Goal: Communication & Community: Answer question/provide support

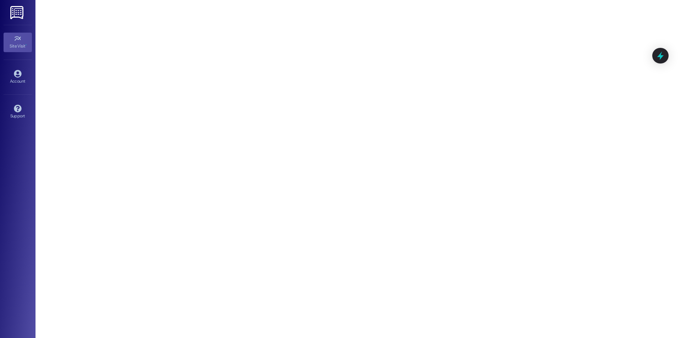
click at [14, 42] on icon at bounding box center [18, 39] width 8 height 8
click at [17, 14] on img at bounding box center [17, 12] width 15 height 13
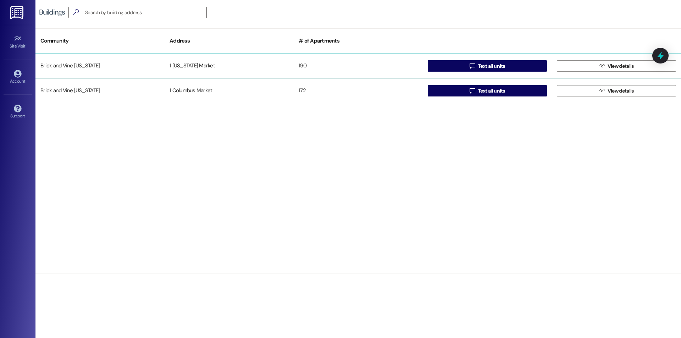
click at [86, 64] on div "Brick and Vine [US_STATE]" at bounding box center [99, 66] width 129 height 14
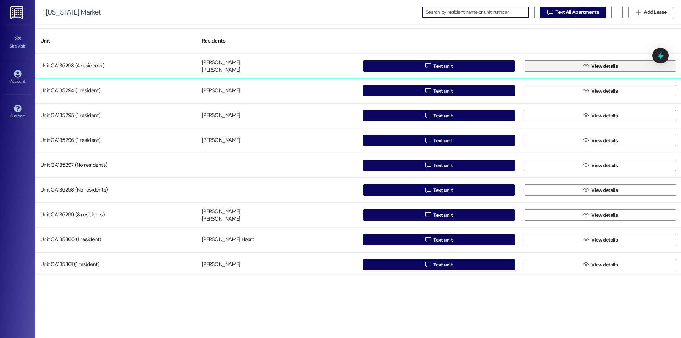
click at [593, 64] on span "View details" at bounding box center [605, 65] width 26 height 7
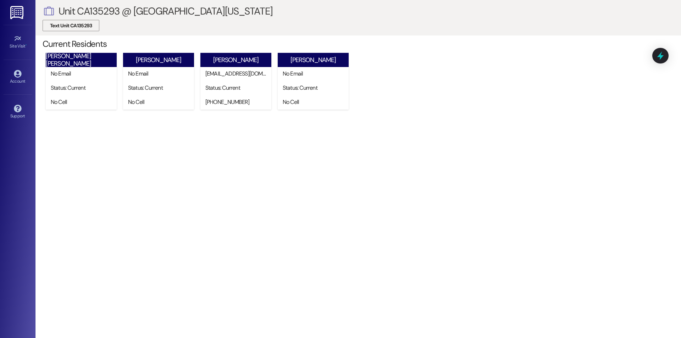
click at [64, 24] on span "Text Unit CA135293" at bounding box center [71, 25] width 42 height 7
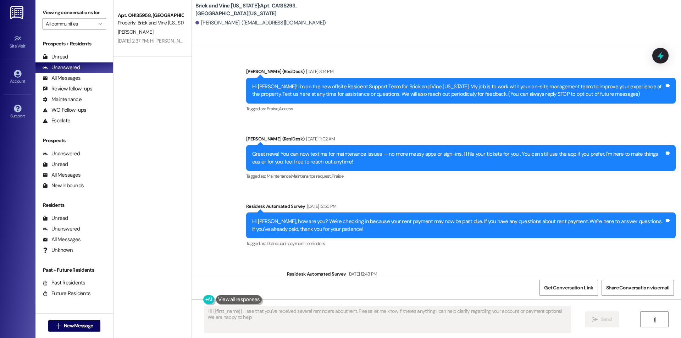
type textarea "Hi {{first_name}}, I see that you've received several reminders about rent. Ple…"
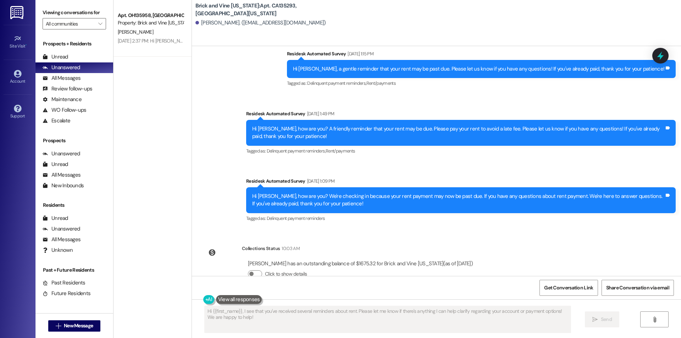
scroll to position [926, 0]
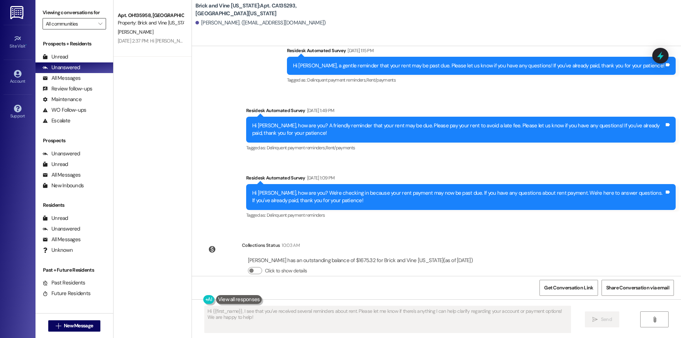
click at [88, 22] on input "All communities" at bounding box center [70, 23] width 49 height 11
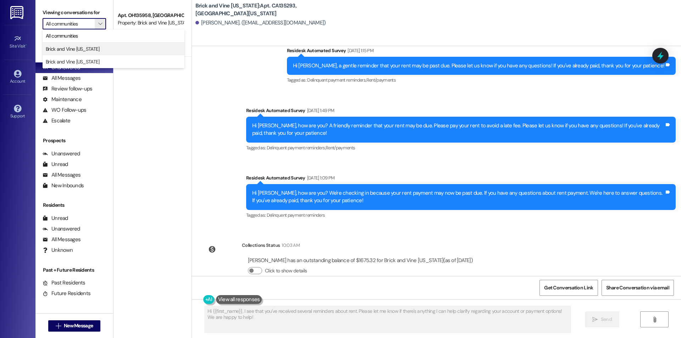
click at [87, 49] on span "Brick and Vine [US_STATE]" at bounding box center [73, 48] width 54 height 7
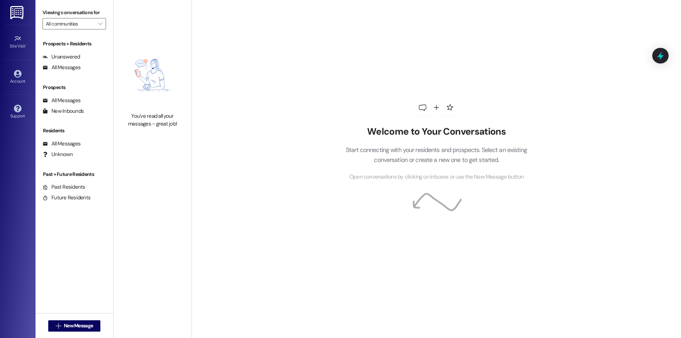
type input "Brick and Vine [US_STATE]"
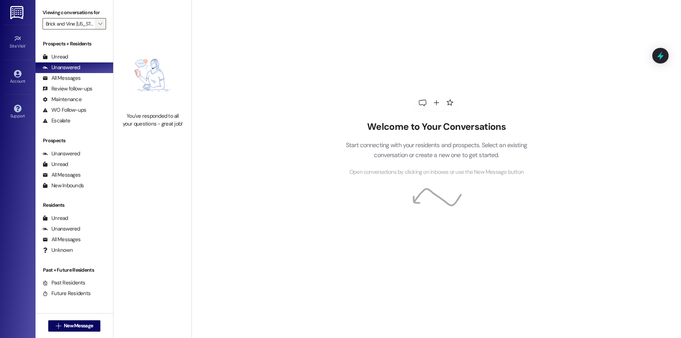
click at [98, 24] on icon "" at bounding box center [100, 24] width 4 height 6
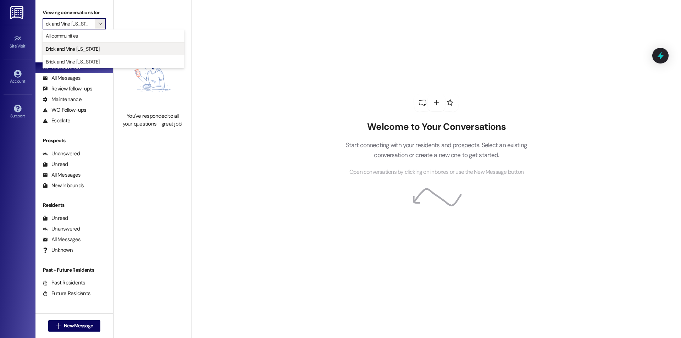
click at [89, 45] on button "Brick and Vine [US_STATE]" at bounding box center [114, 49] width 142 height 13
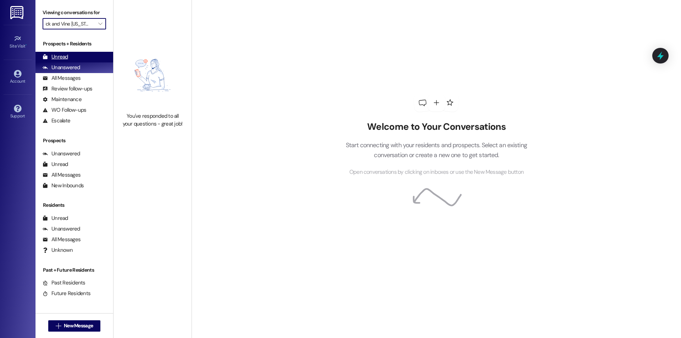
click at [69, 56] on div "Unread (0)" at bounding box center [74, 57] width 78 height 11
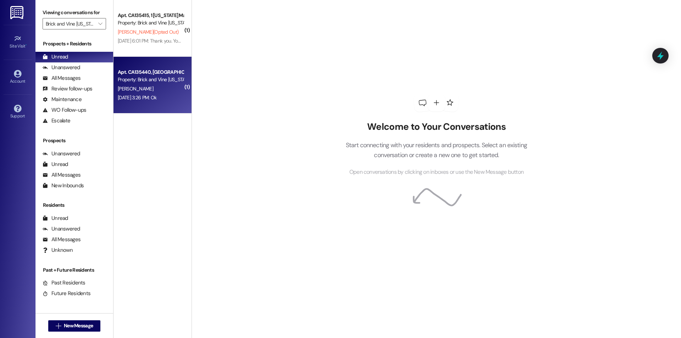
click at [145, 79] on div "Property: Brick and Vine [US_STATE]" at bounding box center [151, 79] width 66 height 7
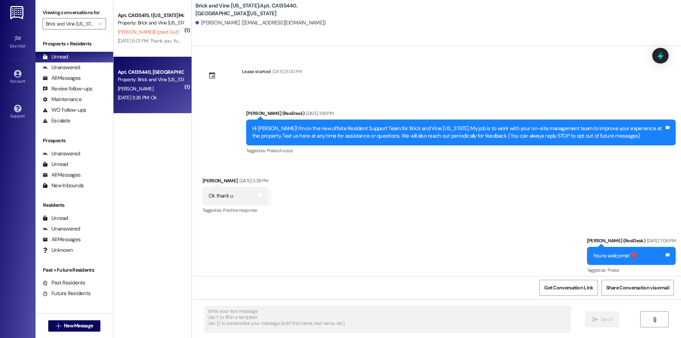
type textarea "Fetching suggested responses. Please feel free to read through the conversation…"
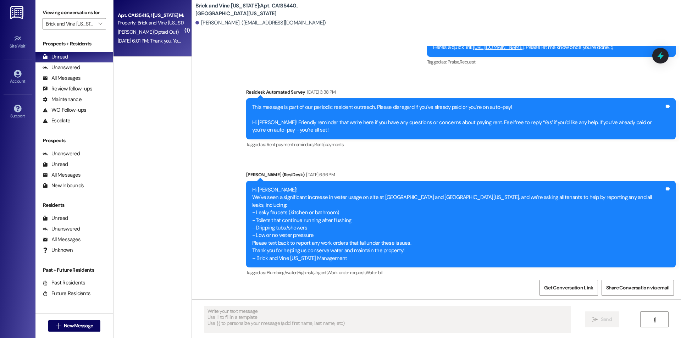
scroll to position [1338, 0]
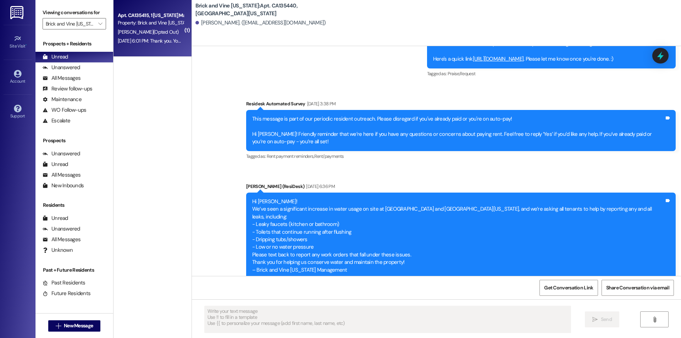
click at [145, 33] on span "[PERSON_NAME] (Opted Out)" at bounding box center [148, 32] width 61 height 6
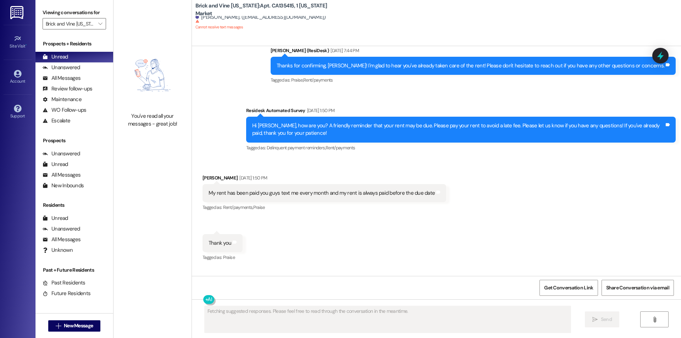
scroll to position [3821, 0]
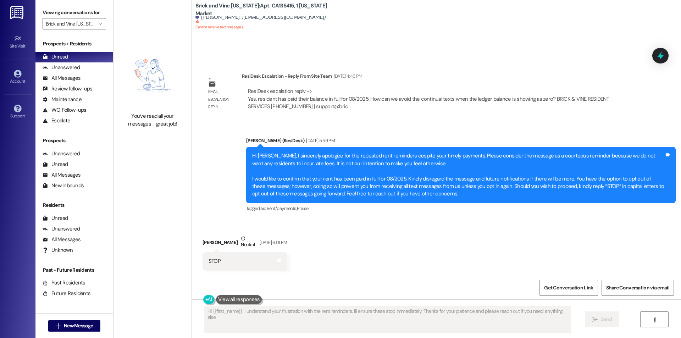
type textarea "Hi {{first_name}}, I understand your frustration with the rent reminders. I'll …"
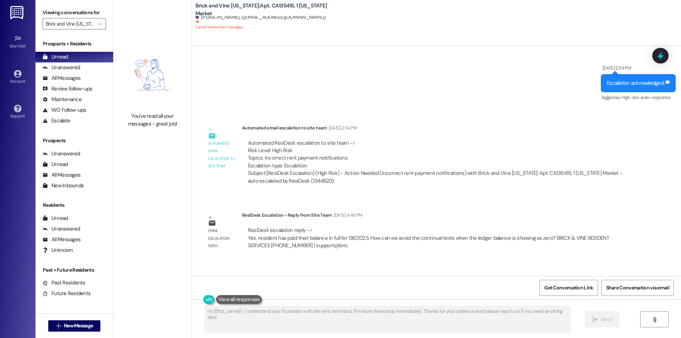
scroll to position [3714, 0]
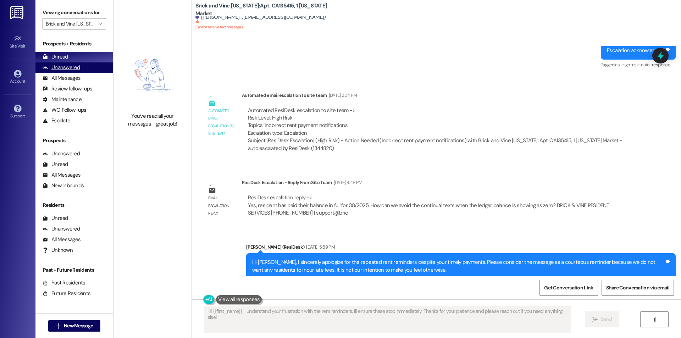
click at [77, 71] on div "Unanswered" at bounding box center [62, 67] width 38 height 7
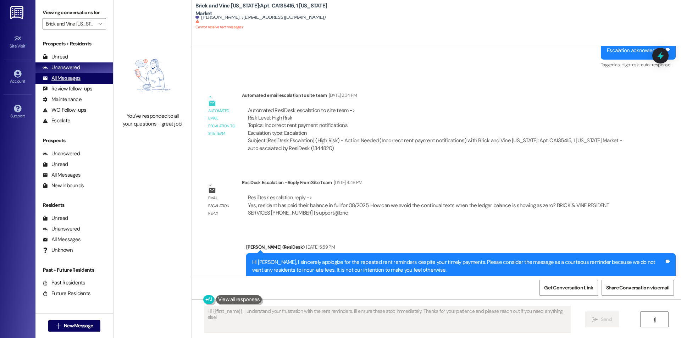
click at [67, 75] on div "All Messages" at bounding box center [62, 78] width 38 height 7
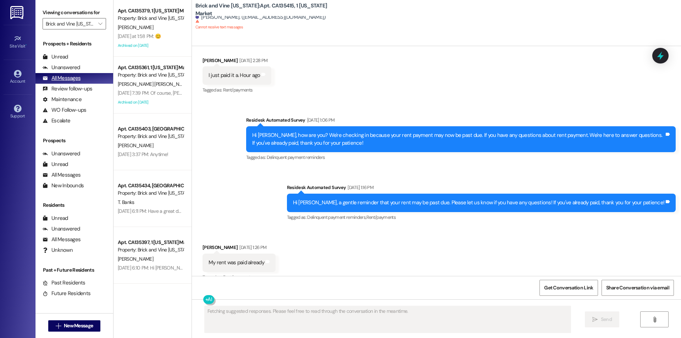
scroll to position [3821, 0]
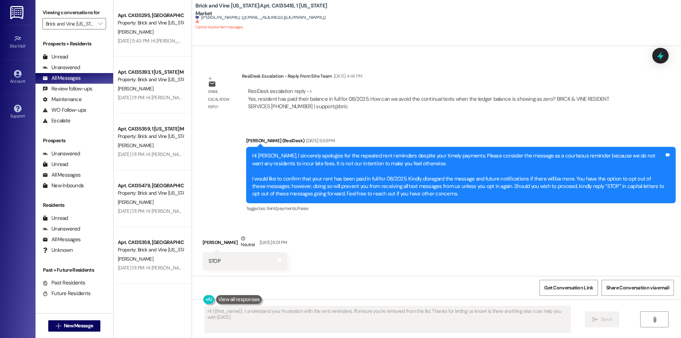
type textarea "Hi {{first_name}}, I understand your frustration with the rent reminders. I'll …"
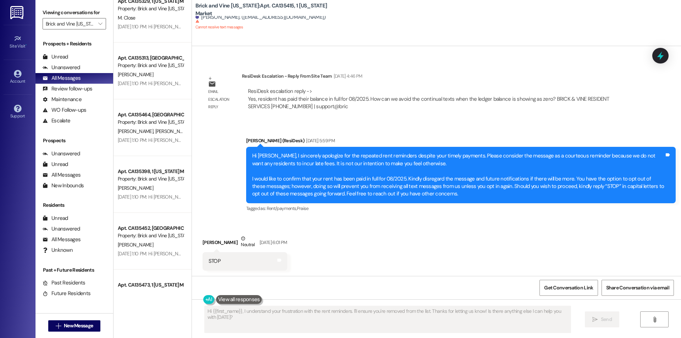
scroll to position [1739, 0]
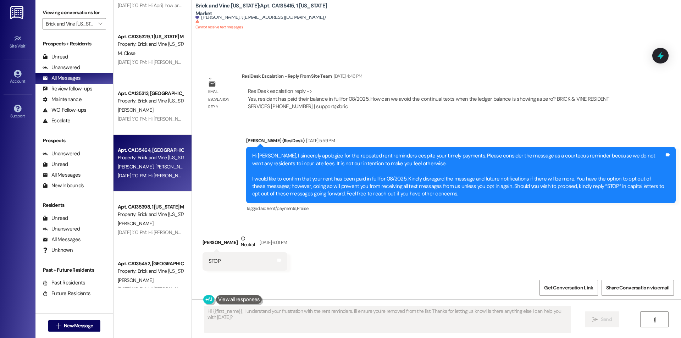
click at [160, 167] on div "[PERSON_NAME] [PERSON_NAME]" at bounding box center [150, 167] width 67 height 9
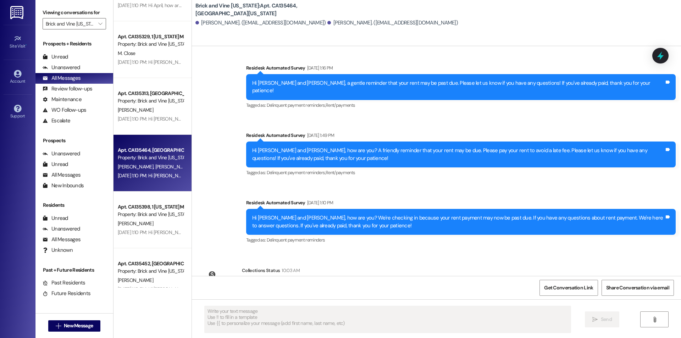
scroll to position [926, 0]
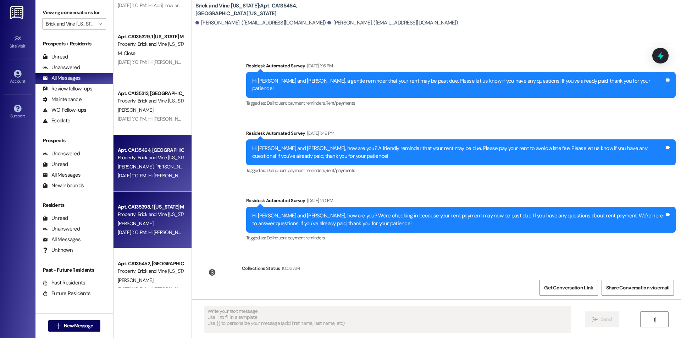
click at [146, 223] on div "[PERSON_NAME]" at bounding box center [150, 223] width 67 height 9
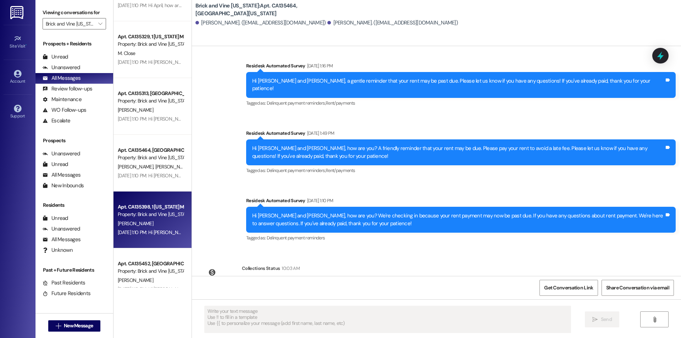
type textarea "Fetching suggested responses. Please feel free to read through the conversation…"
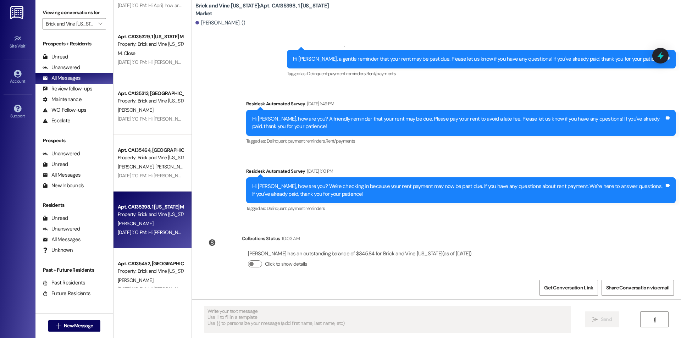
scroll to position [205, 0]
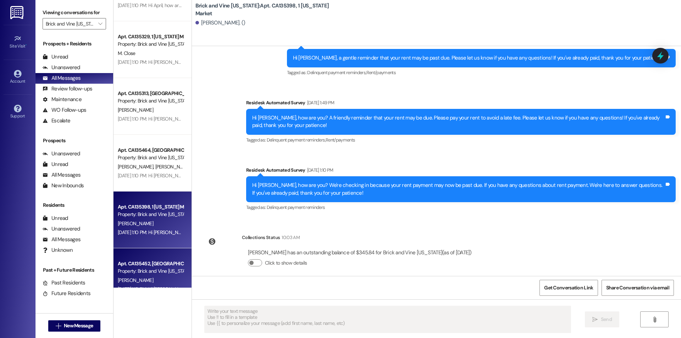
click at [149, 273] on div "Property: Brick and Vine [US_STATE]" at bounding box center [151, 271] width 66 height 7
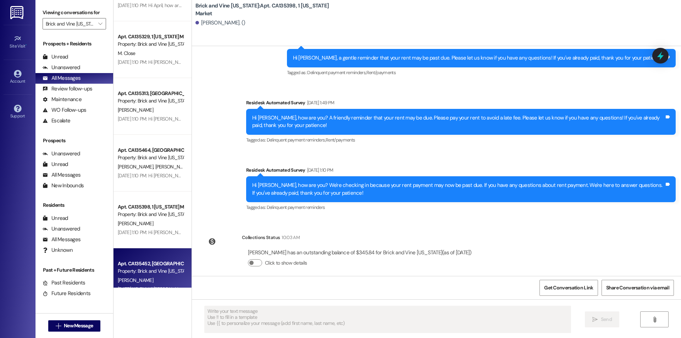
type textarea "Fetching suggested responses. Please feel free to read through the conversation…"
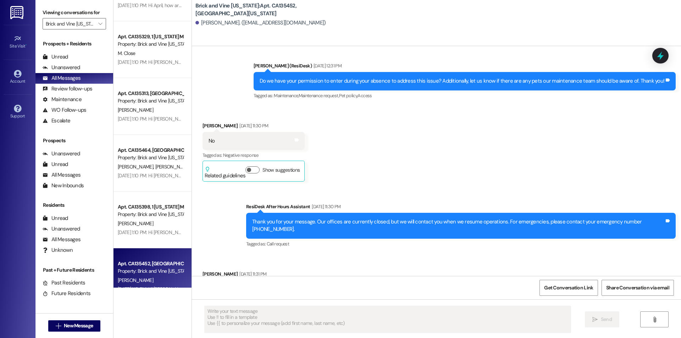
type textarea "Fetching suggested responses. Please feel free to read through the conversation…"
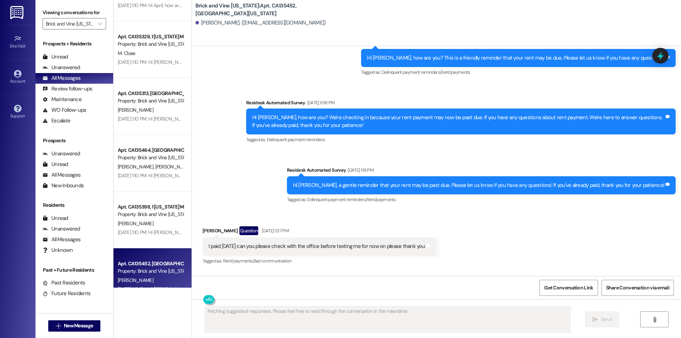
click at [141, 227] on div "[PERSON_NAME]" at bounding box center [150, 223] width 67 height 9
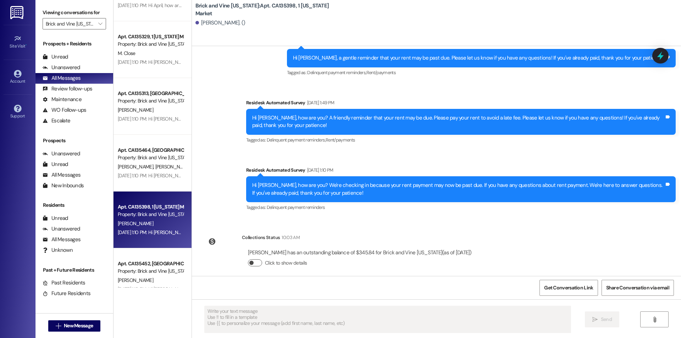
click at [254, 259] on button "Click to show details" at bounding box center [255, 262] width 14 height 7
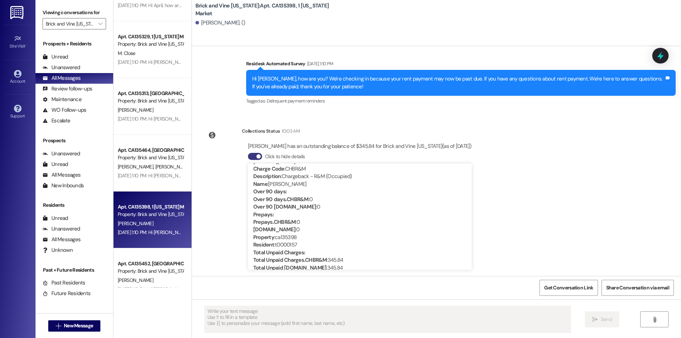
scroll to position [121, 0]
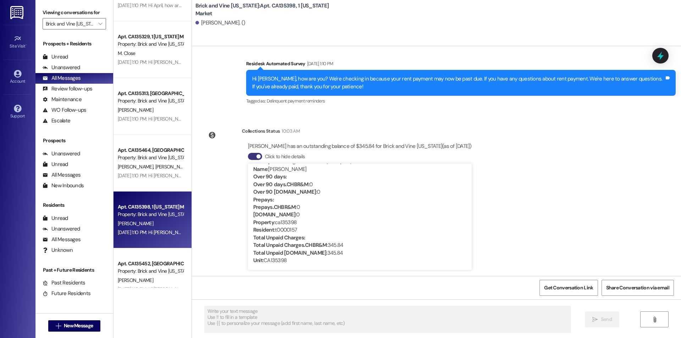
click at [271, 257] on div "Unit : CA135398" at bounding box center [359, 260] width 213 height 7
copy div "CA135398"
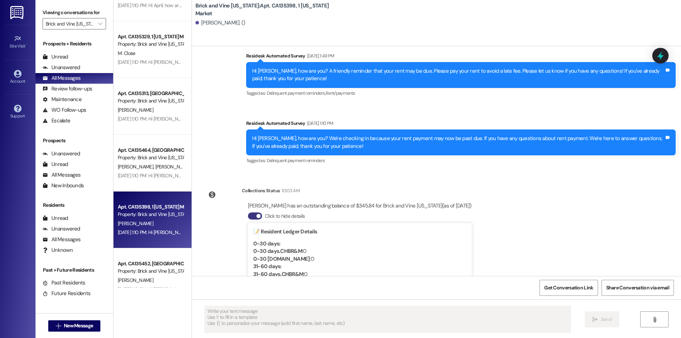
scroll to position [241, 0]
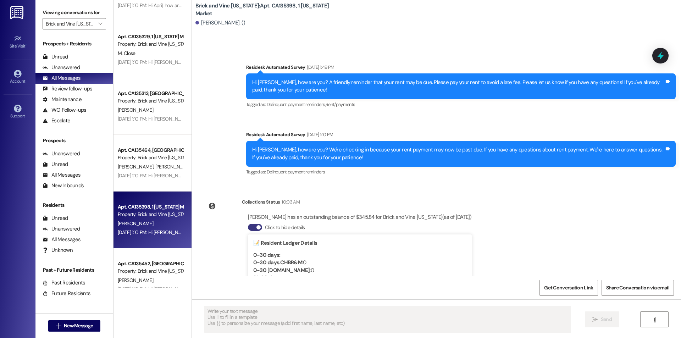
click at [216, 144] on div "Survey, sent via SMS Residesk Automated Survey [DATE] 2:26 PM Hi [PERSON_NAME],…" at bounding box center [436, 18] width 489 height 330
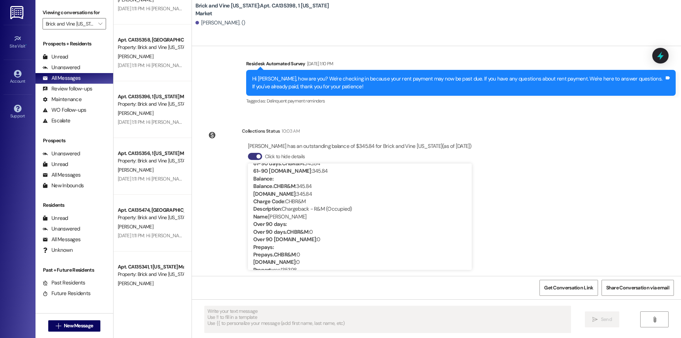
scroll to position [825, 0]
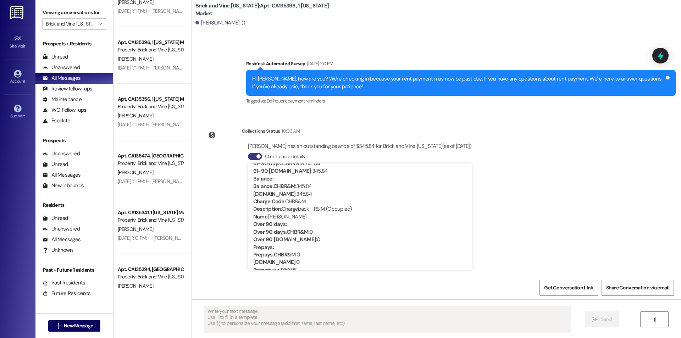
click at [586, 28] on div "[PERSON_NAME]. ()" at bounding box center [439, 23] width 486 height 14
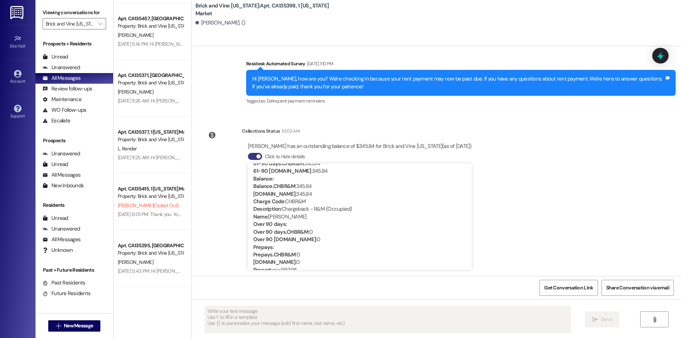
scroll to position [363, 0]
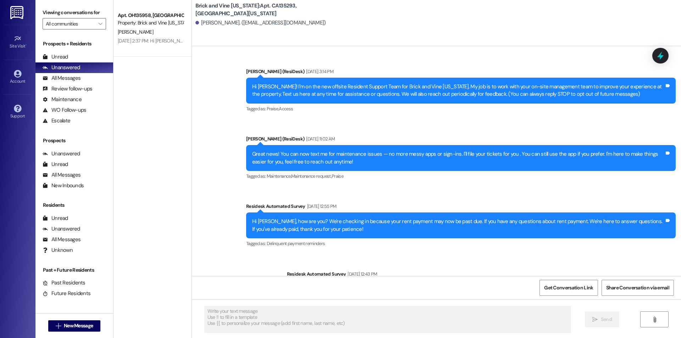
type textarea "Fetching suggested responses. Please feel free to read through the conversation…"
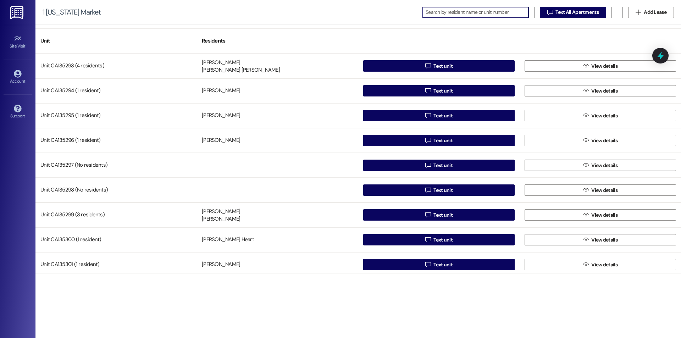
click at [445, 11] on input at bounding box center [477, 12] width 103 height 10
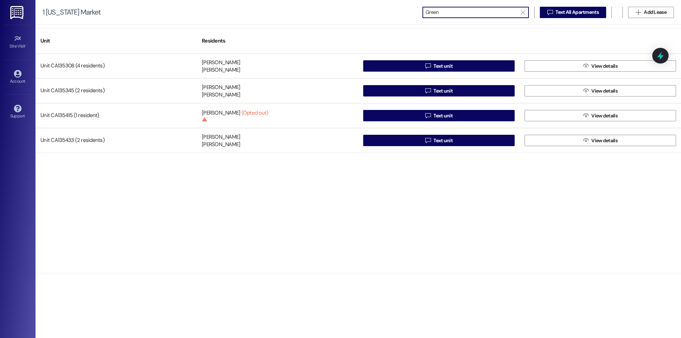
drag, startPoint x: 444, startPoint y: 13, endPoint x: 408, endPoint y: 12, distance: 36.2
click at [408, 12] on div "1 [US_STATE] Market  Green   Text All Apartments  Add Lease" at bounding box center [358, 12] width 646 height 25
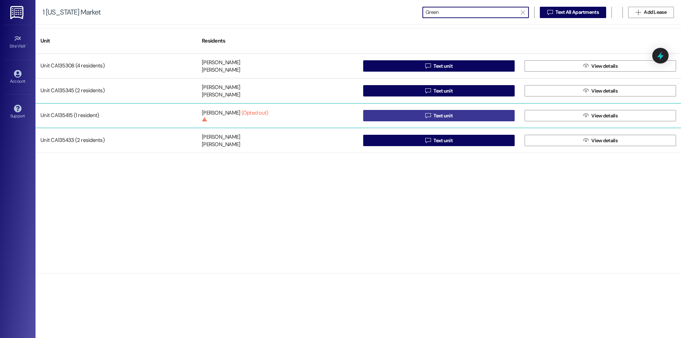
type input "Green"
click at [486, 111] on button " Text unit" at bounding box center [439, 115] width 152 height 11
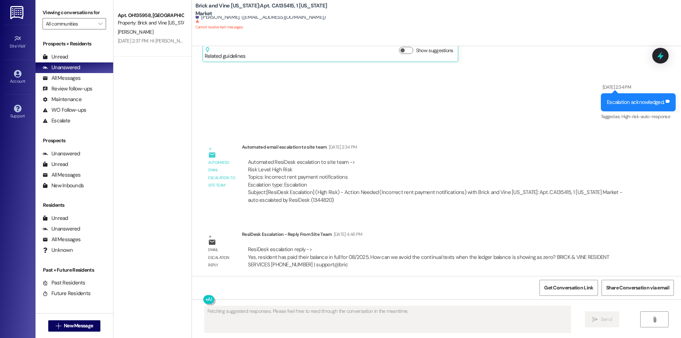
scroll to position [3821, 0]
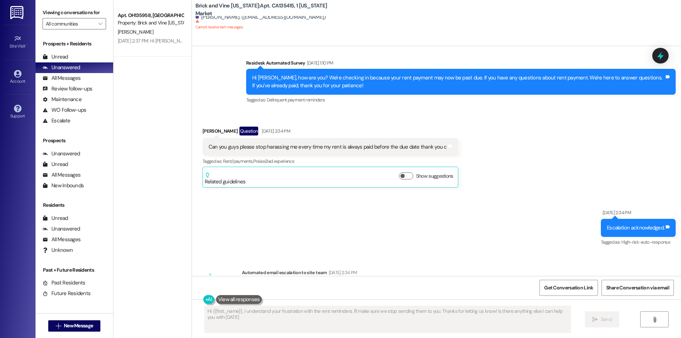
type textarea "Hi {{first_name}}, I understand your frustration with the rent reminders. I'll …"
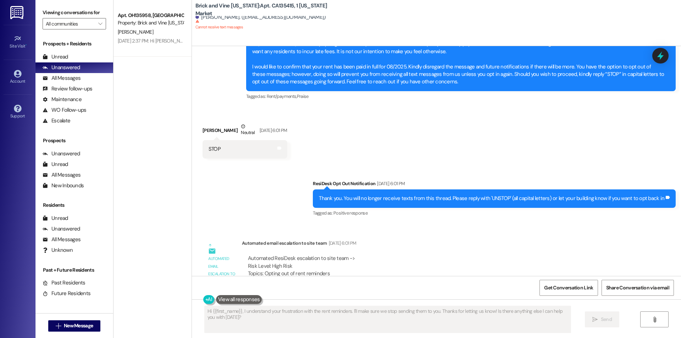
scroll to position [3897, 0]
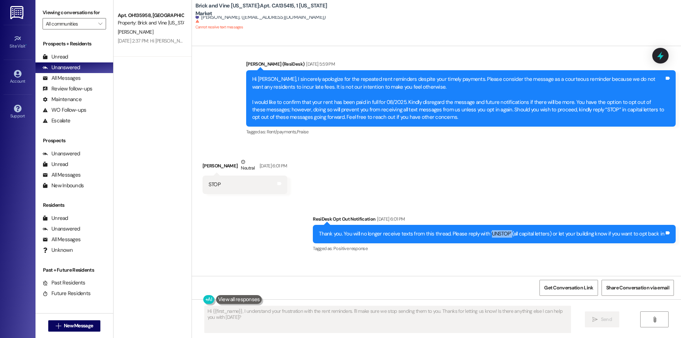
drag, startPoint x: 511, startPoint y: 236, endPoint x: 491, endPoint y: 236, distance: 19.9
click at [491, 236] on div "Thank you. You will no longer receive texts from this thread. Please reply with…" at bounding box center [492, 233] width 346 height 7
click at [511, 254] on div "Sent via SMS ResiDesk Opt Out Notification [DATE] 6:01 PM Thank you. You will n…" at bounding box center [495, 234] width 374 height 49
click at [59, 76] on div "All Messages" at bounding box center [62, 78] width 38 height 7
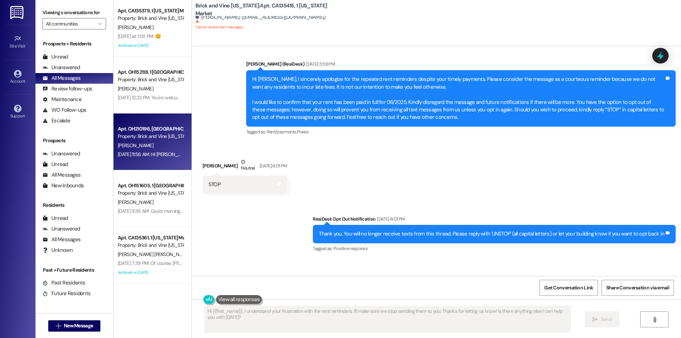
click at [150, 149] on div "[PERSON_NAME]" at bounding box center [150, 145] width 67 height 9
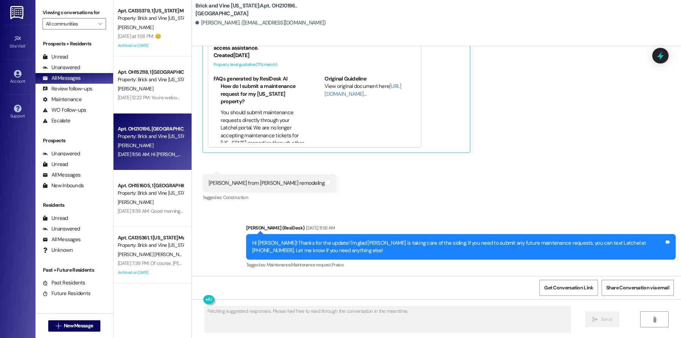
scroll to position [2979, 0]
type textarea "Hey {{first_name}}! I'm so glad [PERSON_NAME] was able to take care of the sidi…"
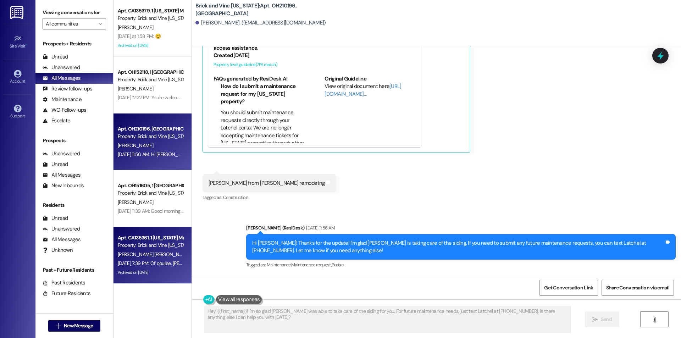
click at [139, 253] on span "[PERSON_NAME] [PERSON_NAME]" at bounding box center [154, 254] width 72 height 6
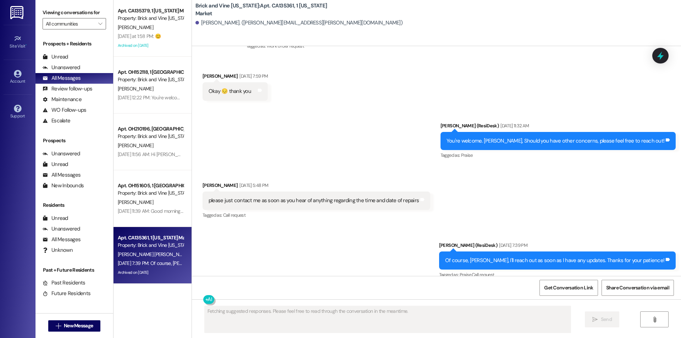
scroll to position [9660, 0]
type textarea "Hi {{first_name}}, I understand the urgency. I'll personally ensure you're cont…"
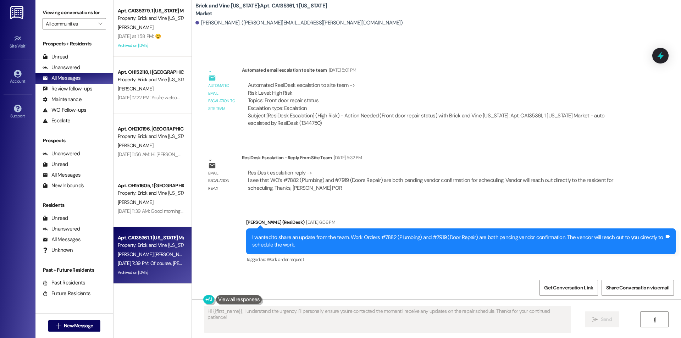
scroll to position [9447, 0]
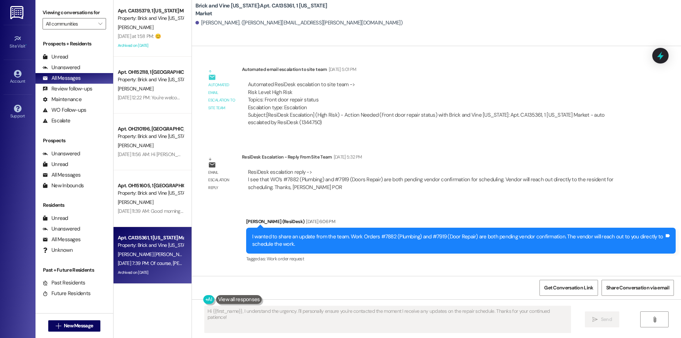
click at [381, 233] on div "I wanted to share an update from the team. Work Orders #7882 (Plumbing) and #79…" at bounding box center [458, 240] width 412 height 15
drag, startPoint x: 381, startPoint y: 161, endPoint x: 348, endPoint y: 193, distance: 45.9
click at [348, 213] on div "Sent via SMS [PERSON_NAME] (ResiDesk) [DATE] 6:06 PM I wanted to share an updat…" at bounding box center [461, 241] width 440 height 57
click at [430, 233] on div "I wanted to share an update from the team. Work Orders #7882 (Plumbing) and #79…" at bounding box center [458, 240] width 412 height 15
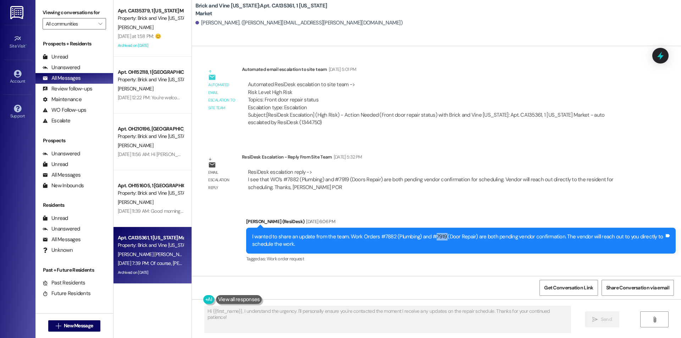
click at [430, 233] on div "I wanted to share an update from the team. Work Orders #7882 (Plumbing) and #79…" at bounding box center [458, 240] width 412 height 15
copy div "7919"
click at [634, 148] on div "Email escalation reply ResiDesk Escalation - Reply From Site Team [DATE] 5:32 P…" at bounding box center [417, 175] width 440 height 54
click at [273, 6] on b "Brick and Vine [US_STATE]: Apt. CA135361, 1 [US_STATE] Market" at bounding box center [267, 9] width 142 height 15
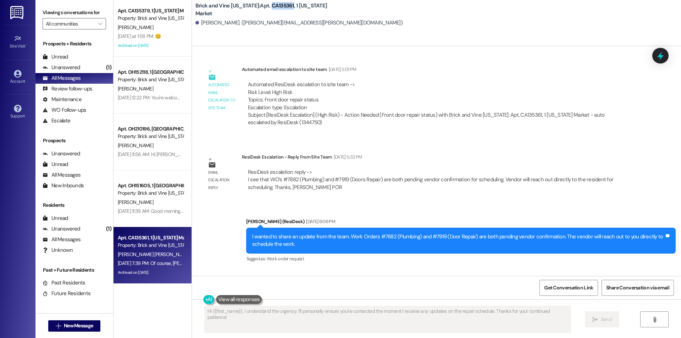
copy b "CA135361"
